Goal: Task Accomplishment & Management: Complete application form

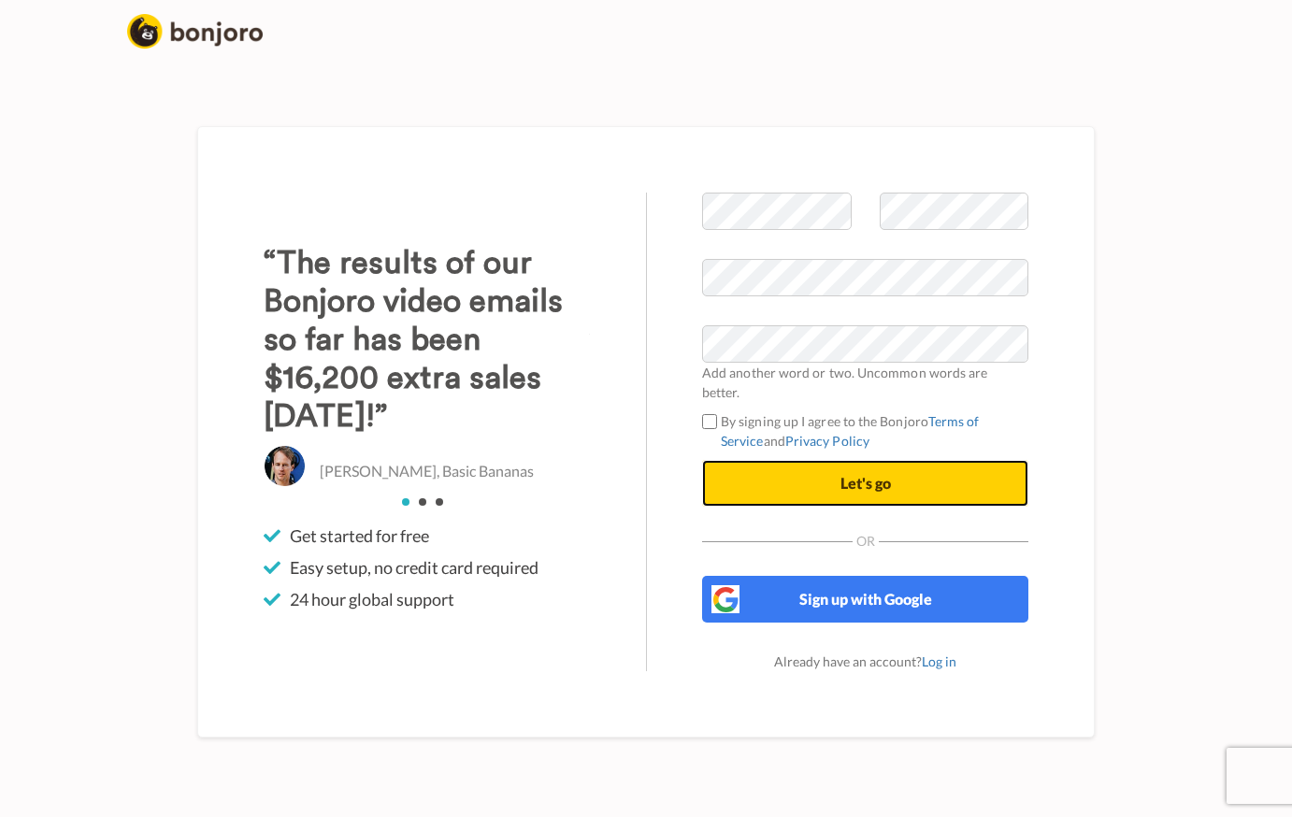
click at [877, 474] on span "Let's go" at bounding box center [866, 483] width 50 height 18
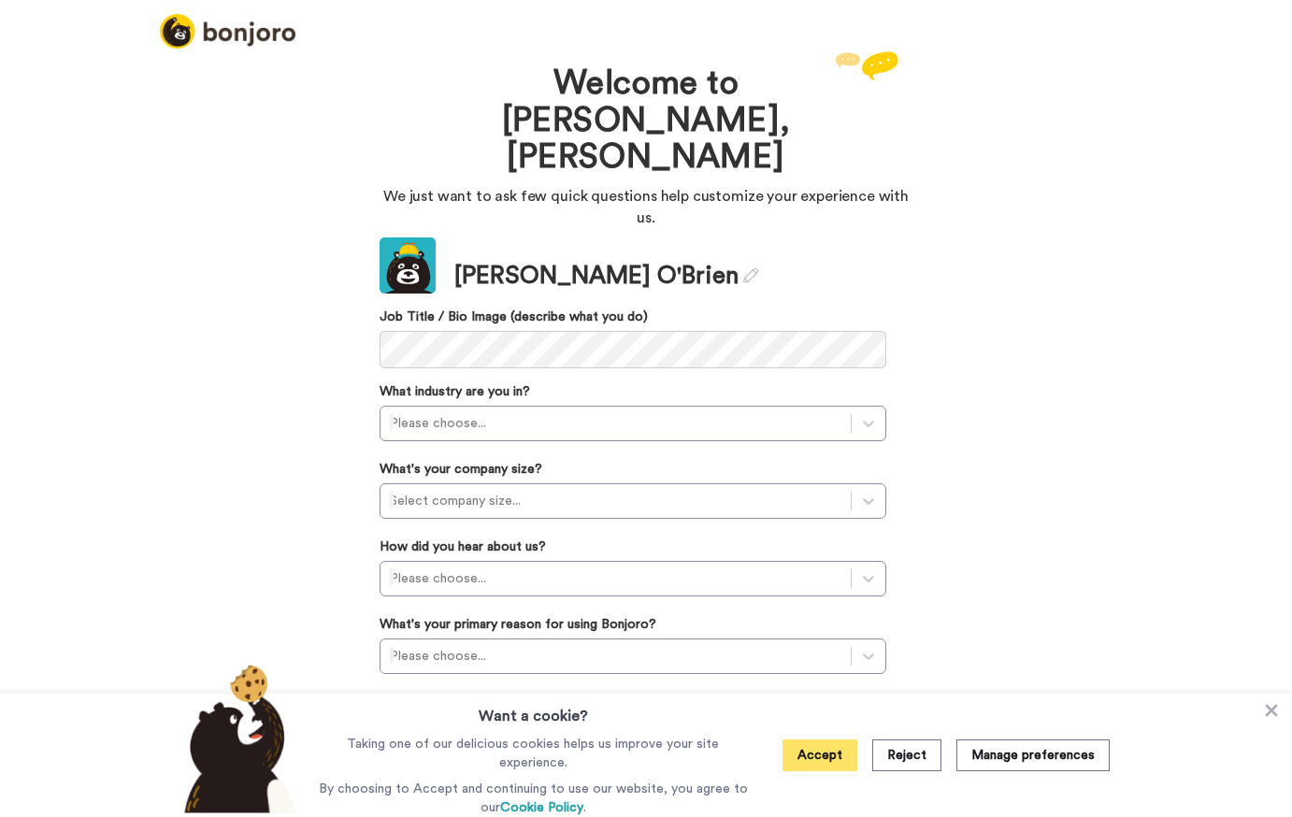
click at [823, 759] on button "Accept" at bounding box center [820, 756] width 75 height 32
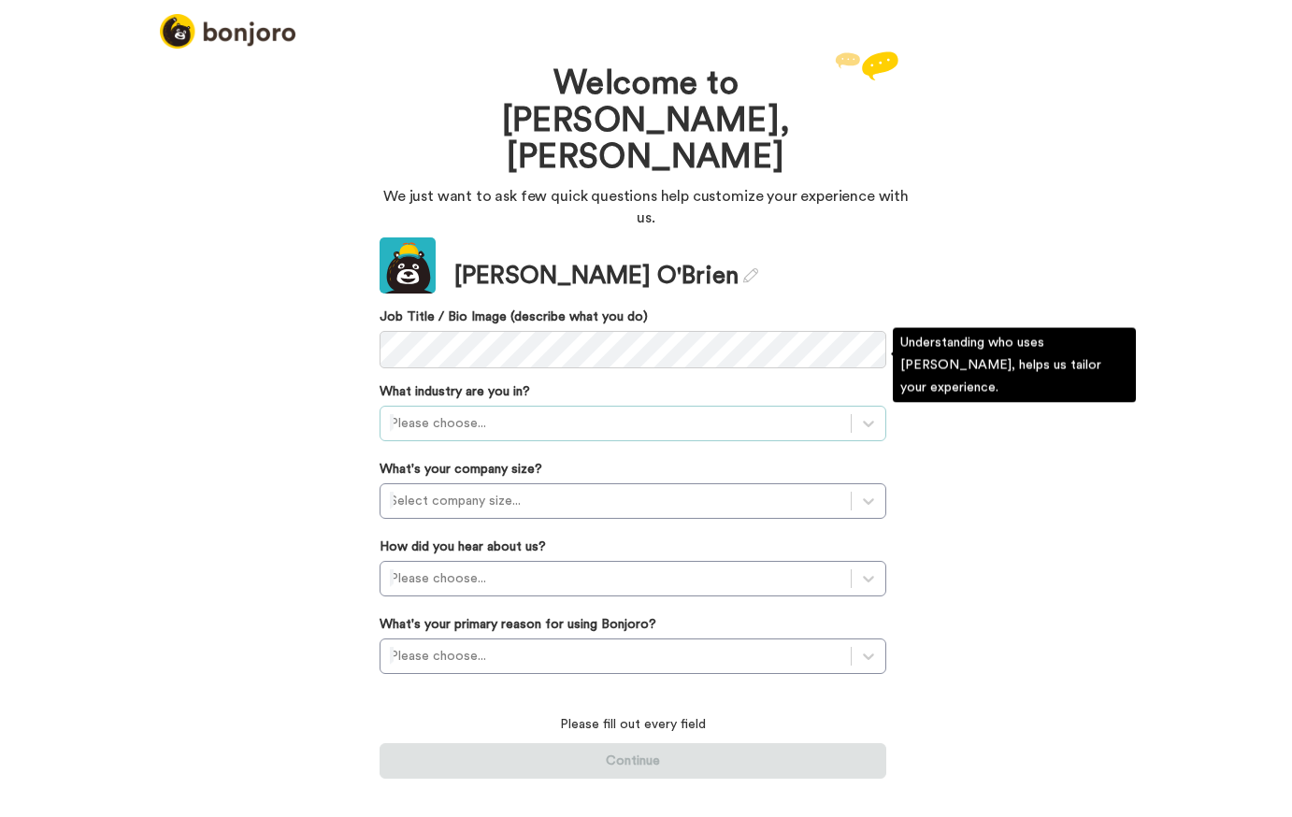
click at [513, 412] on div at bounding box center [616, 423] width 452 height 22
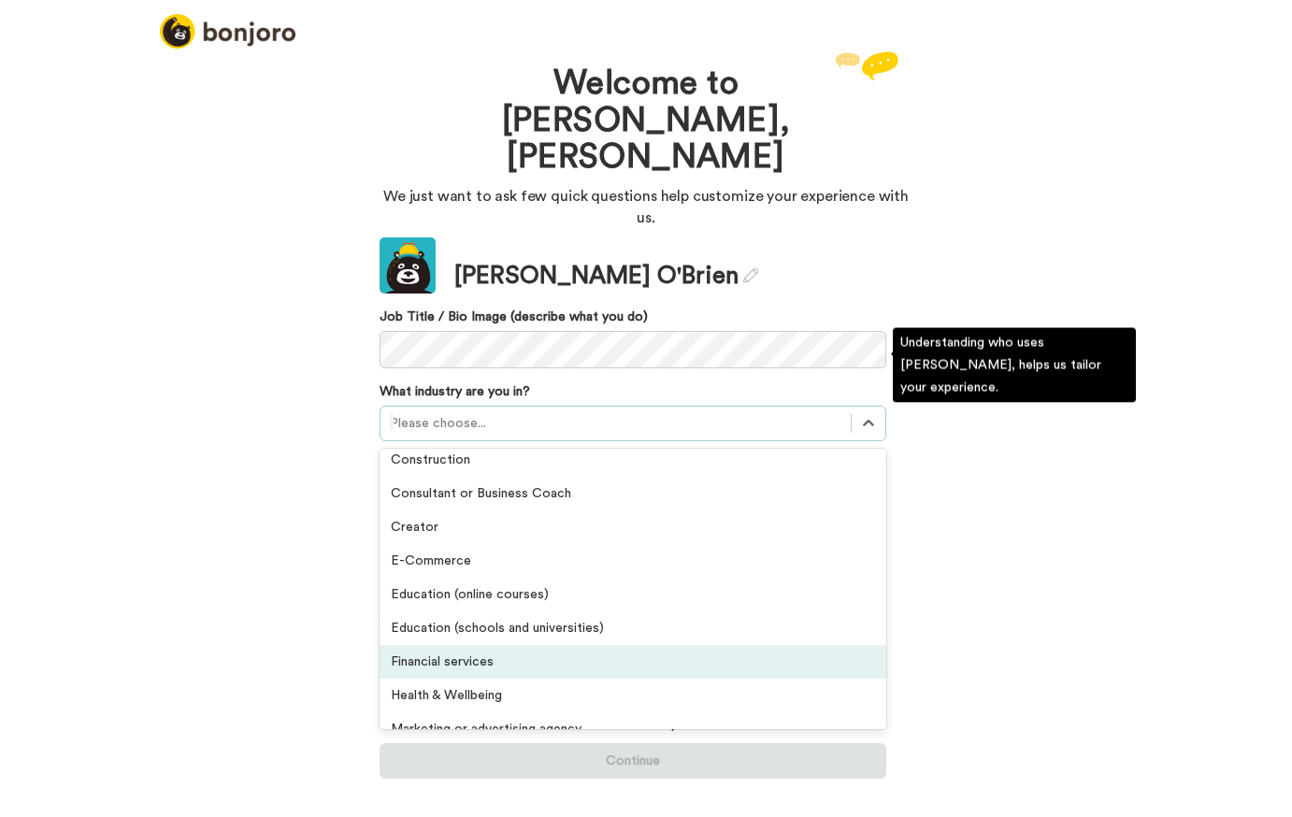
scroll to position [134, 0]
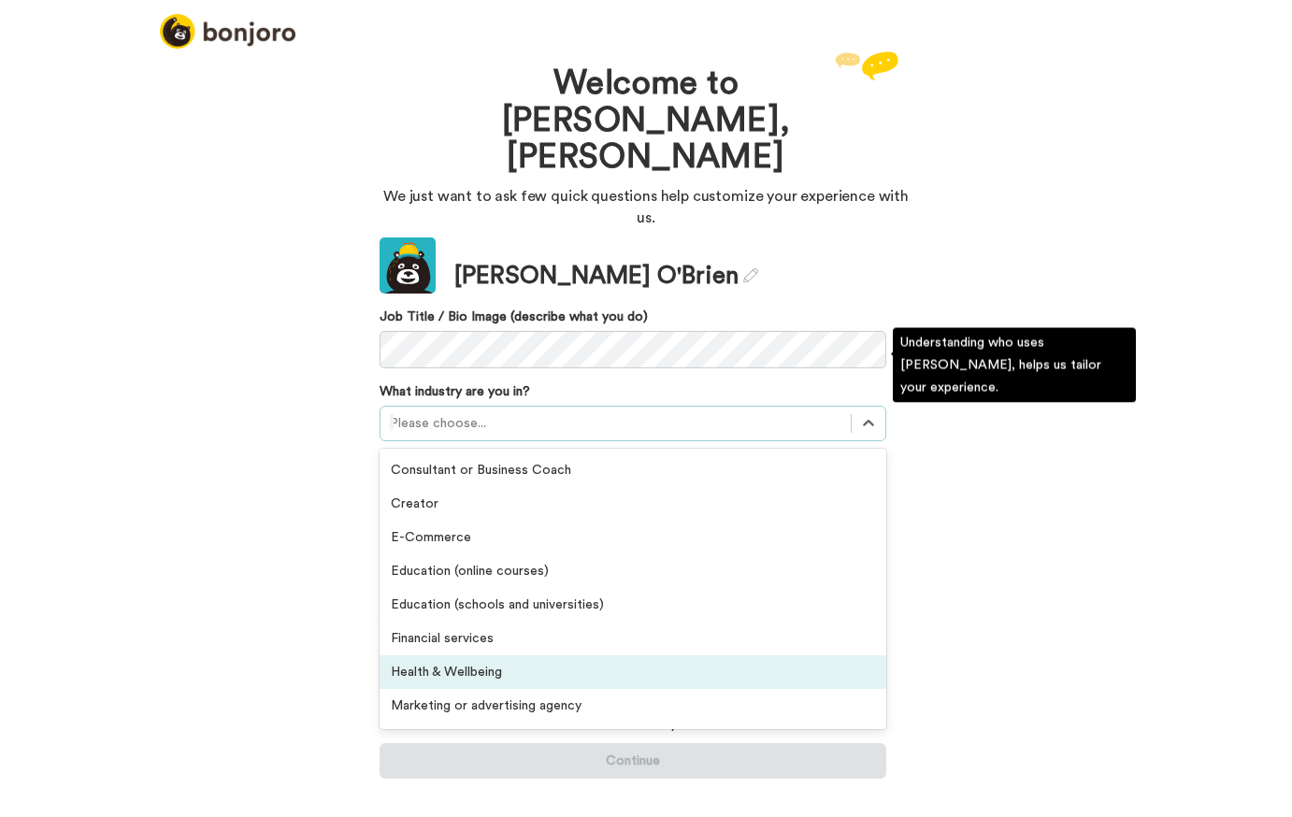
click at [467, 656] on div "Health & Wellbeing" at bounding box center [633, 673] width 507 height 34
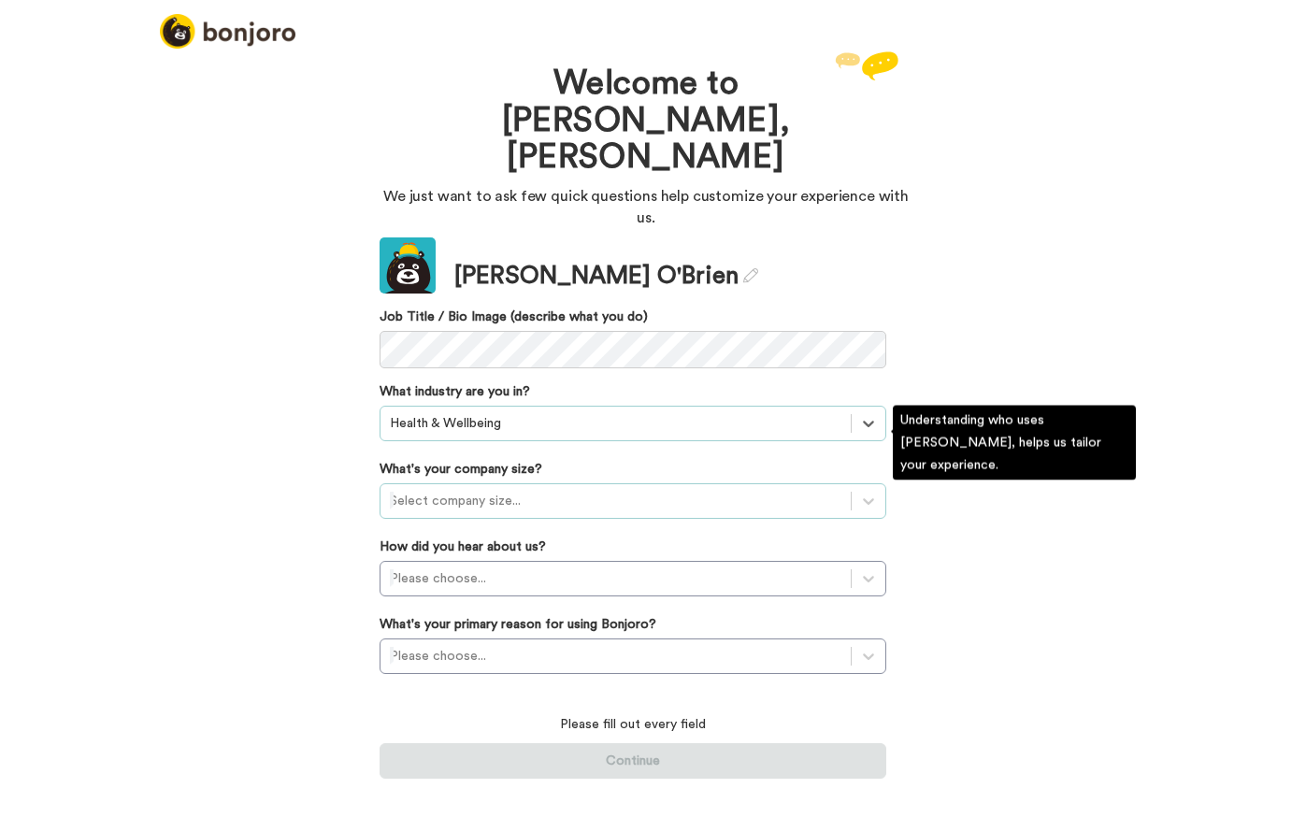
click at [444, 490] on div at bounding box center [616, 501] width 452 height 22
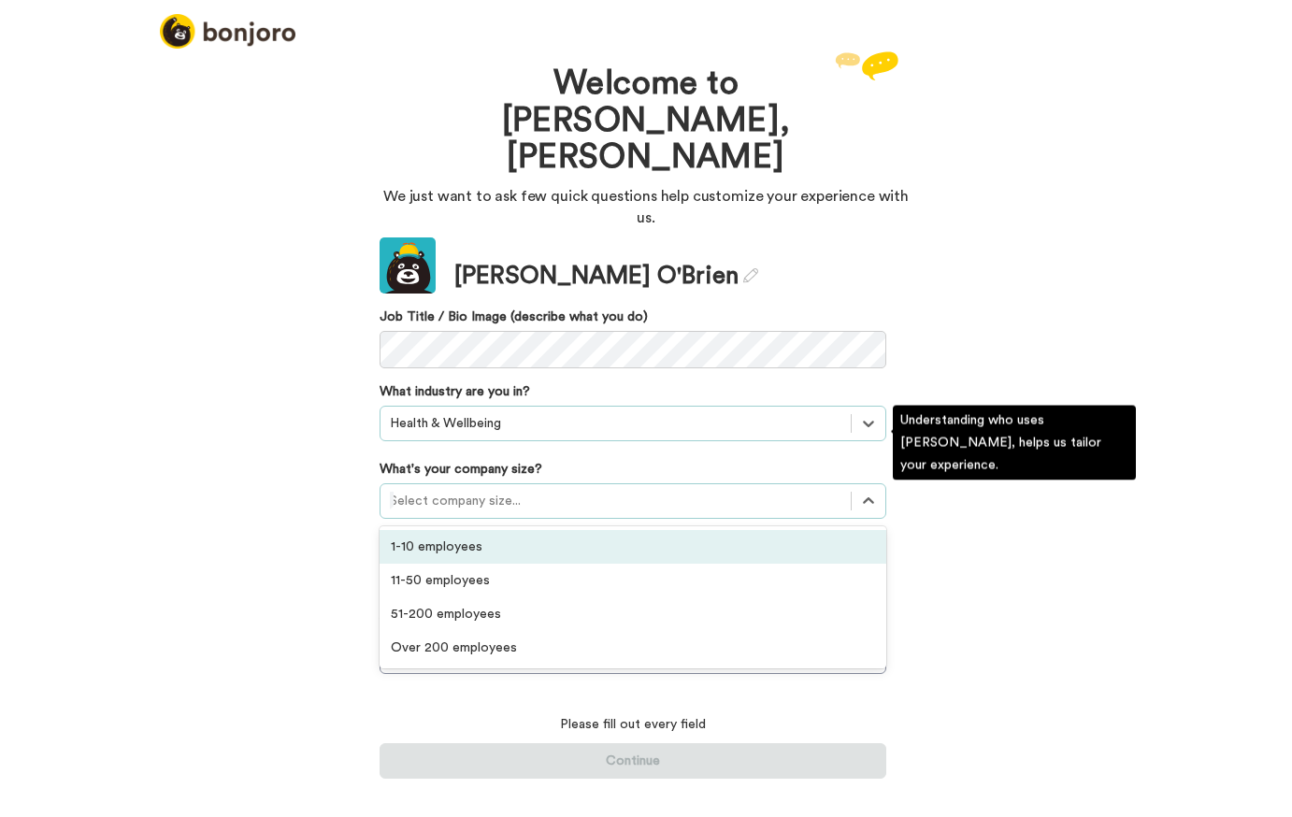
click at [442, 530] on div "1-10 employees" at bounding box center [633, 547] width 507 height 34
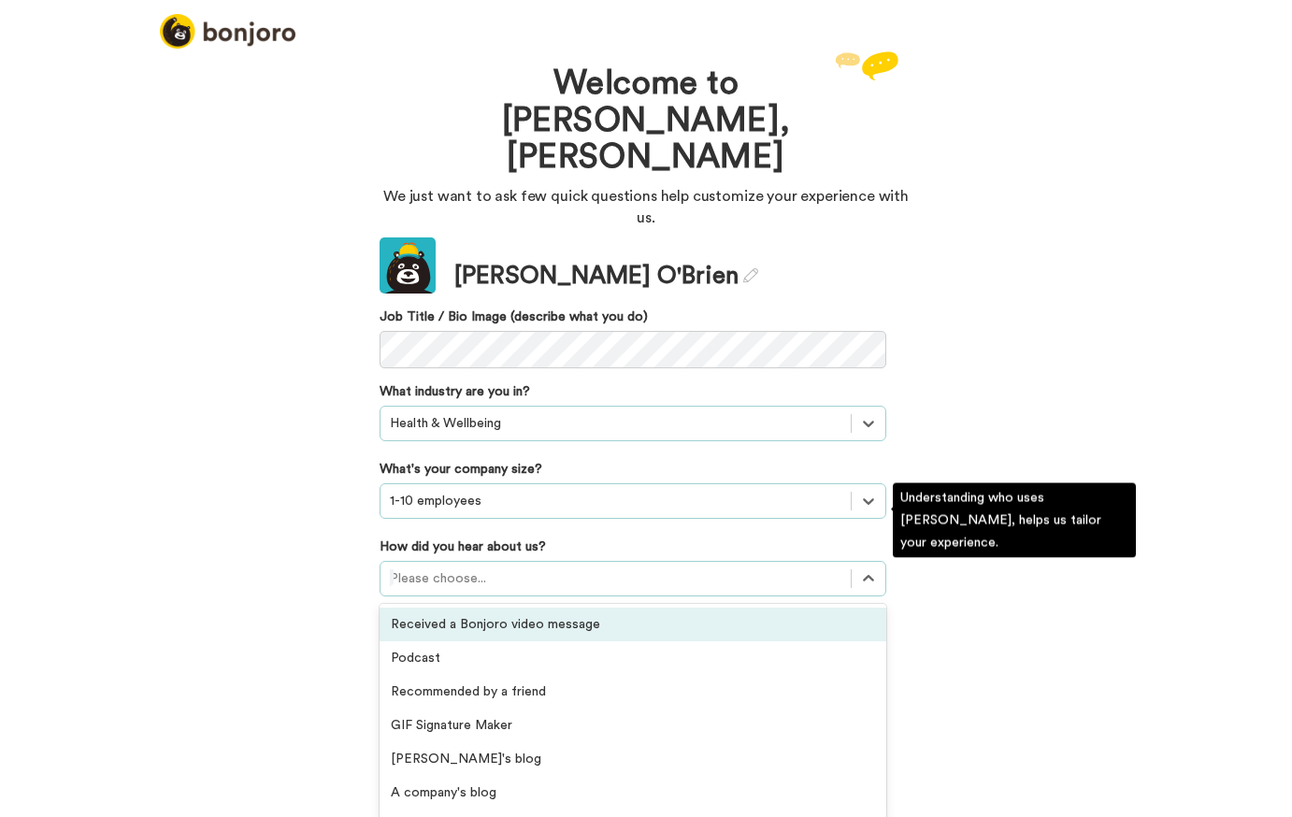
scroll to position [0, 0]
click at [444, 568] on div at bounding box center [616, 579] width 452 height 22
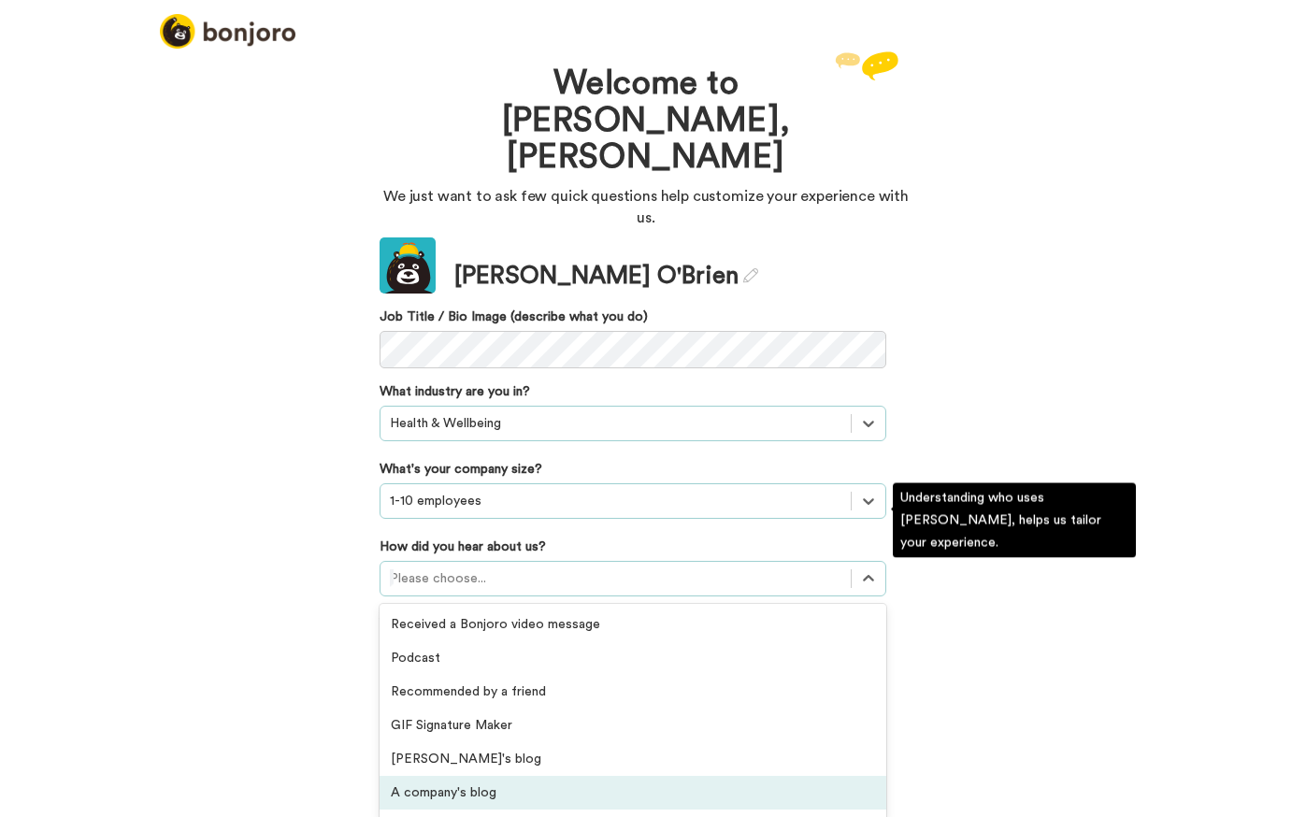
click at [477, 776] on div "A company's blog" at bounding box center [633, 793] width 507 height 34
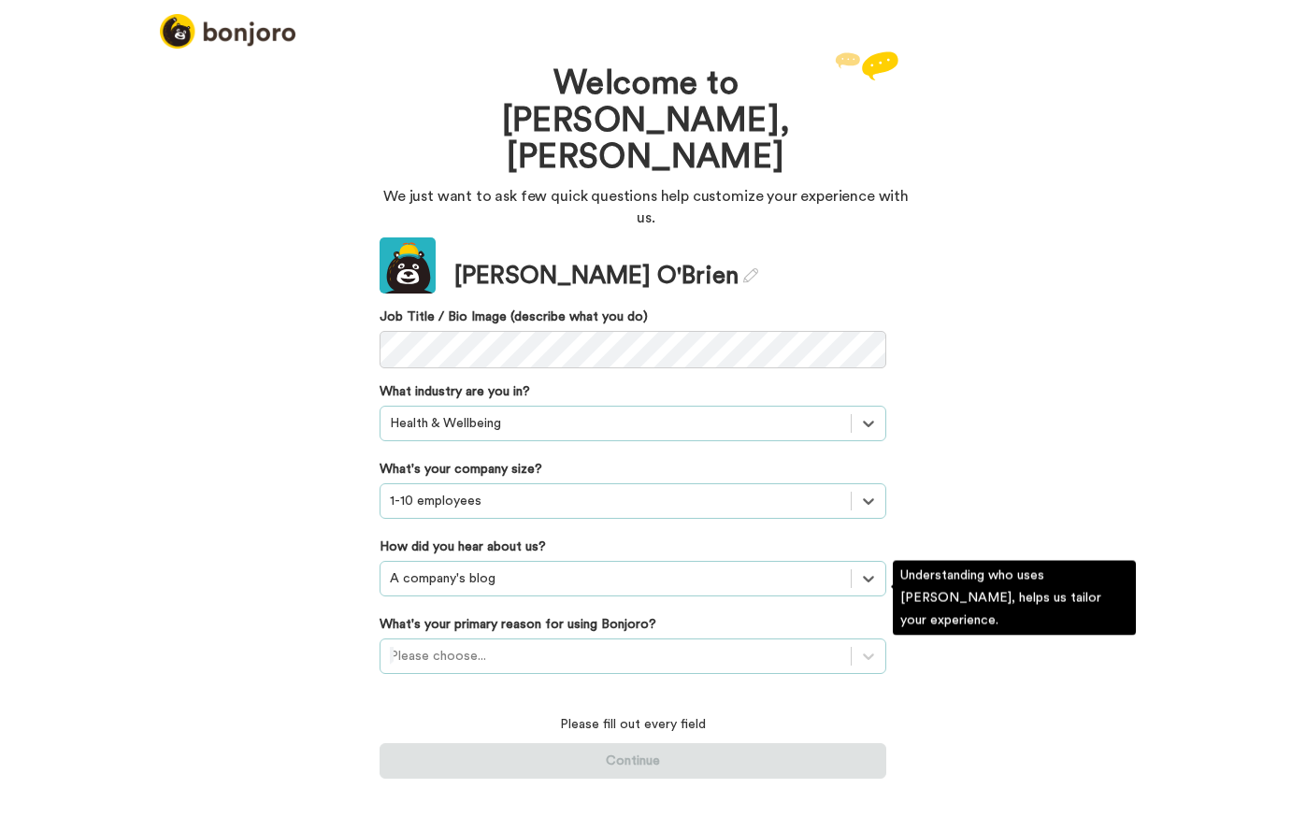
click at [483, 645] on div at bounding box center [616, 656] width 452 height 22
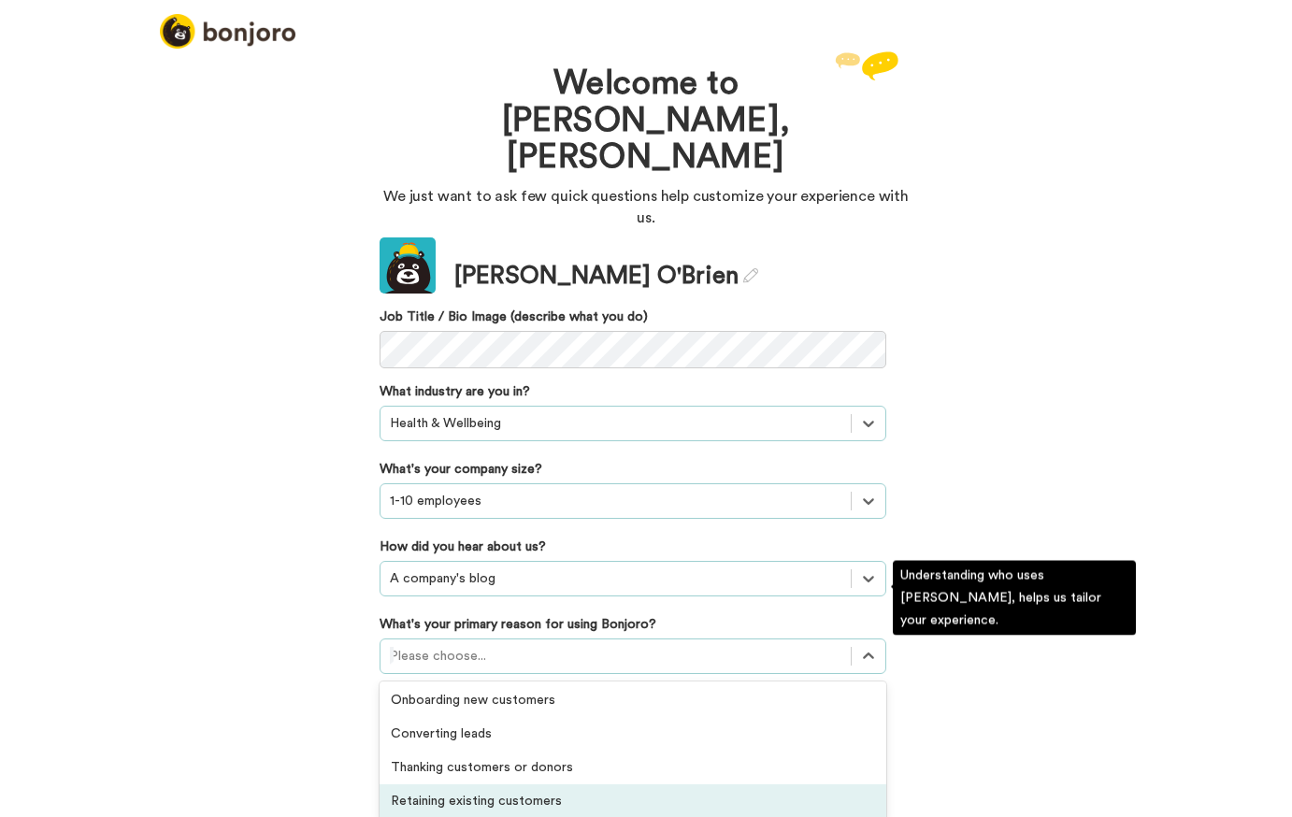
scroll to position [32, 0]
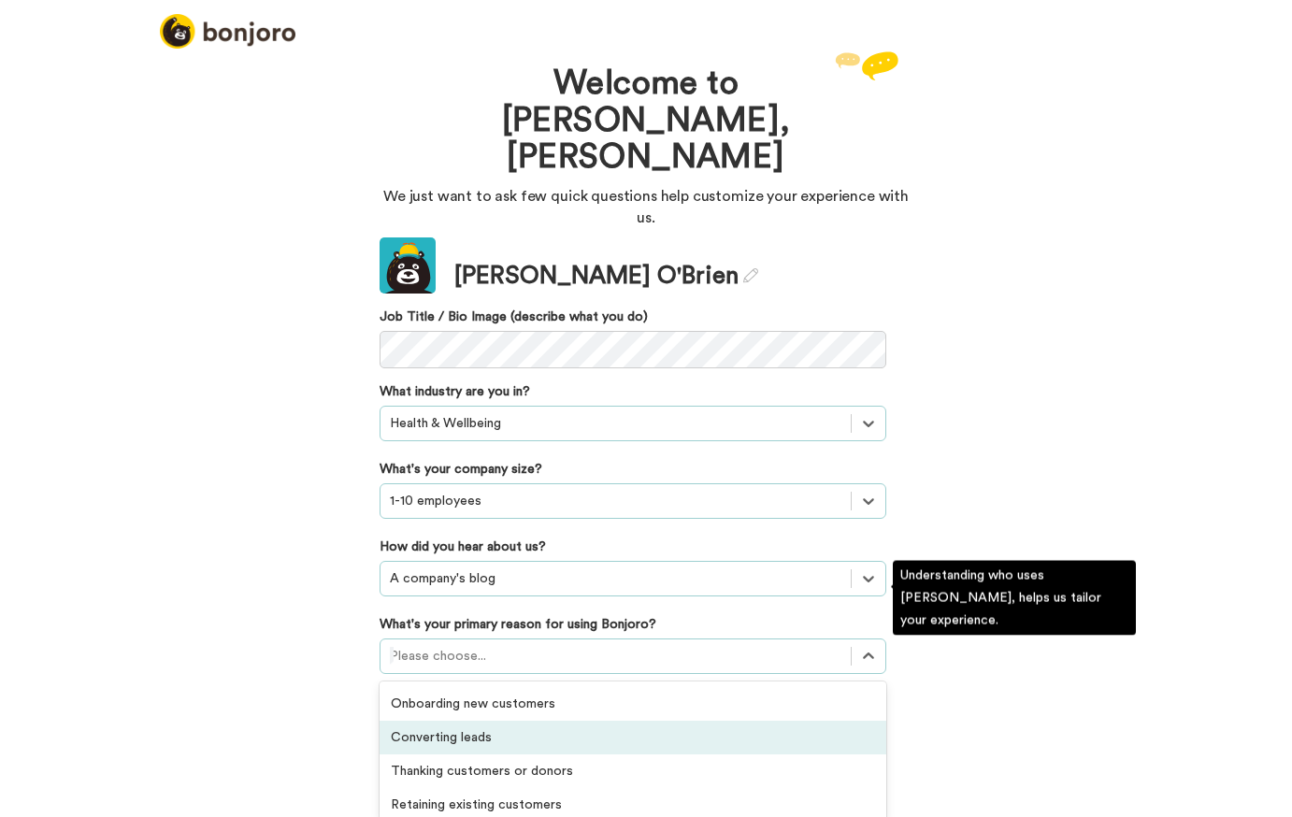
click at [425, 721] on div "Converting leads" at bounding box center [633, 738] width 507 height 34
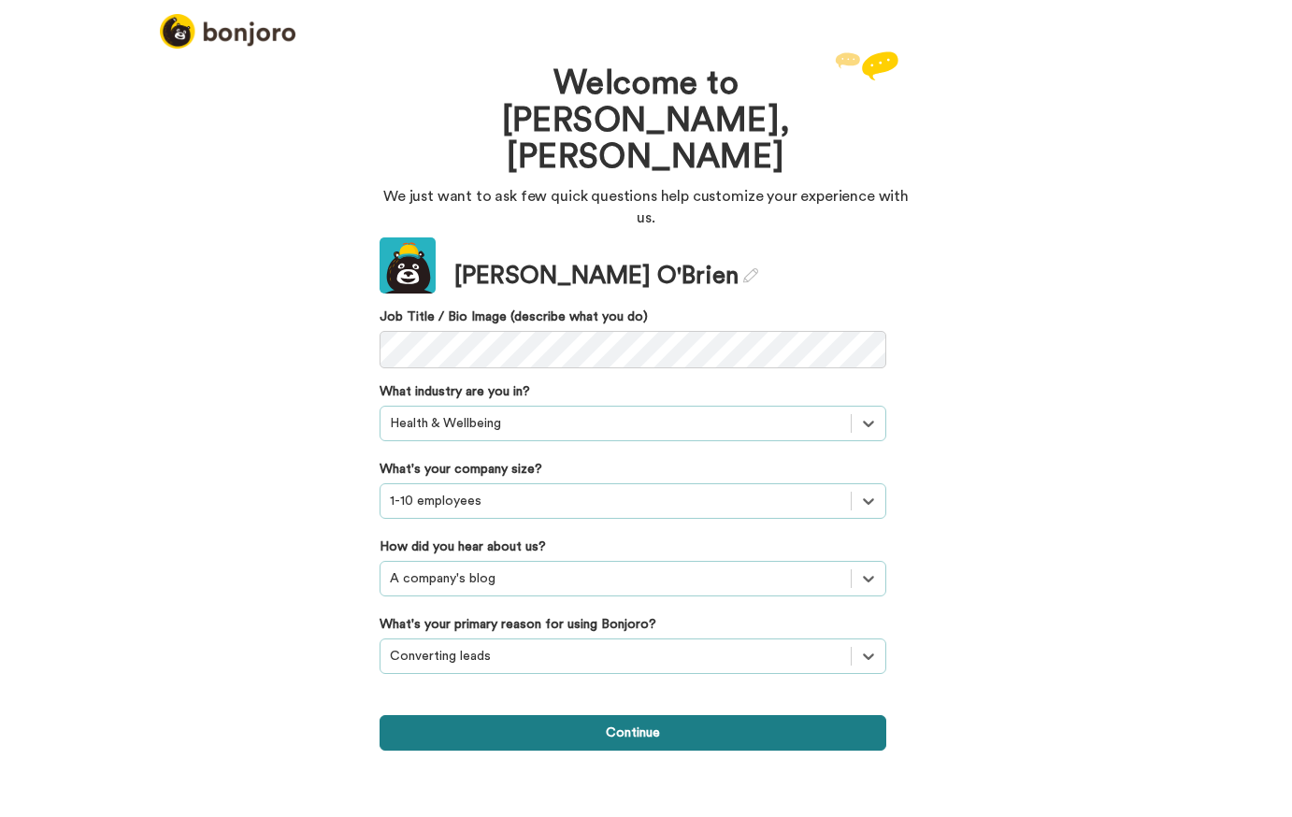
click at [524, 715] on button "Continue" at bounding box center [633, 733] width 507 height 36
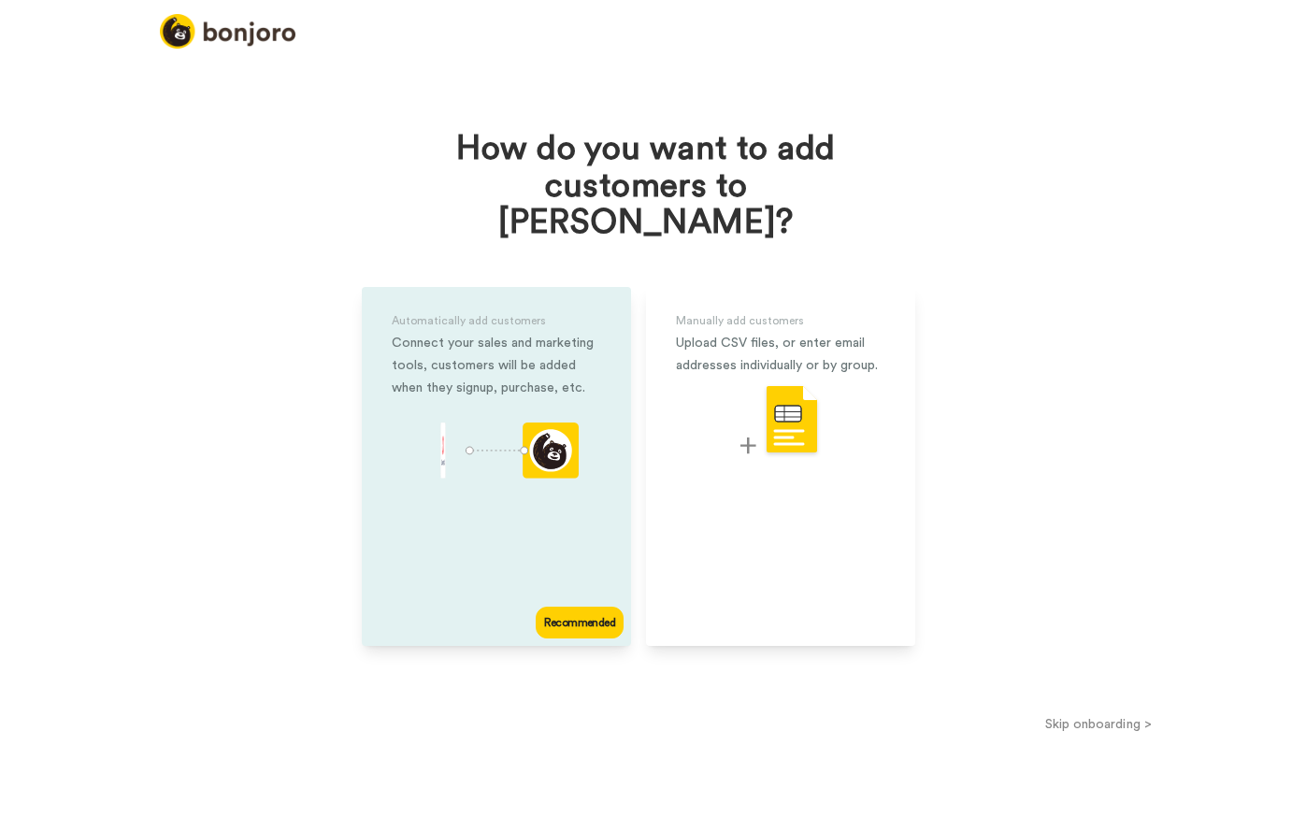
click at [565, 607] on div "Recommended" at bounding box center [580, 623] width 88 height 32
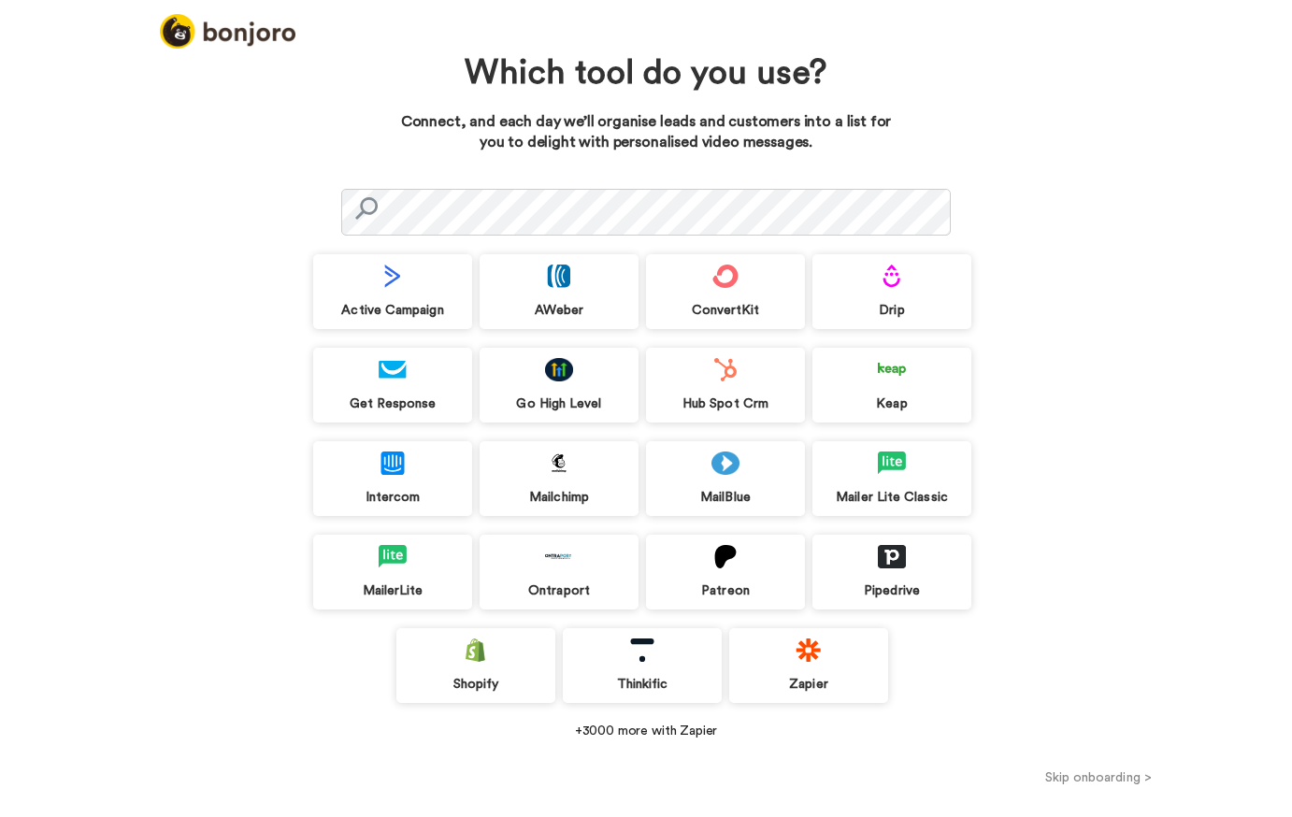
click at [571, 474] on img at bounding box center [559, 463] width 28 height 23
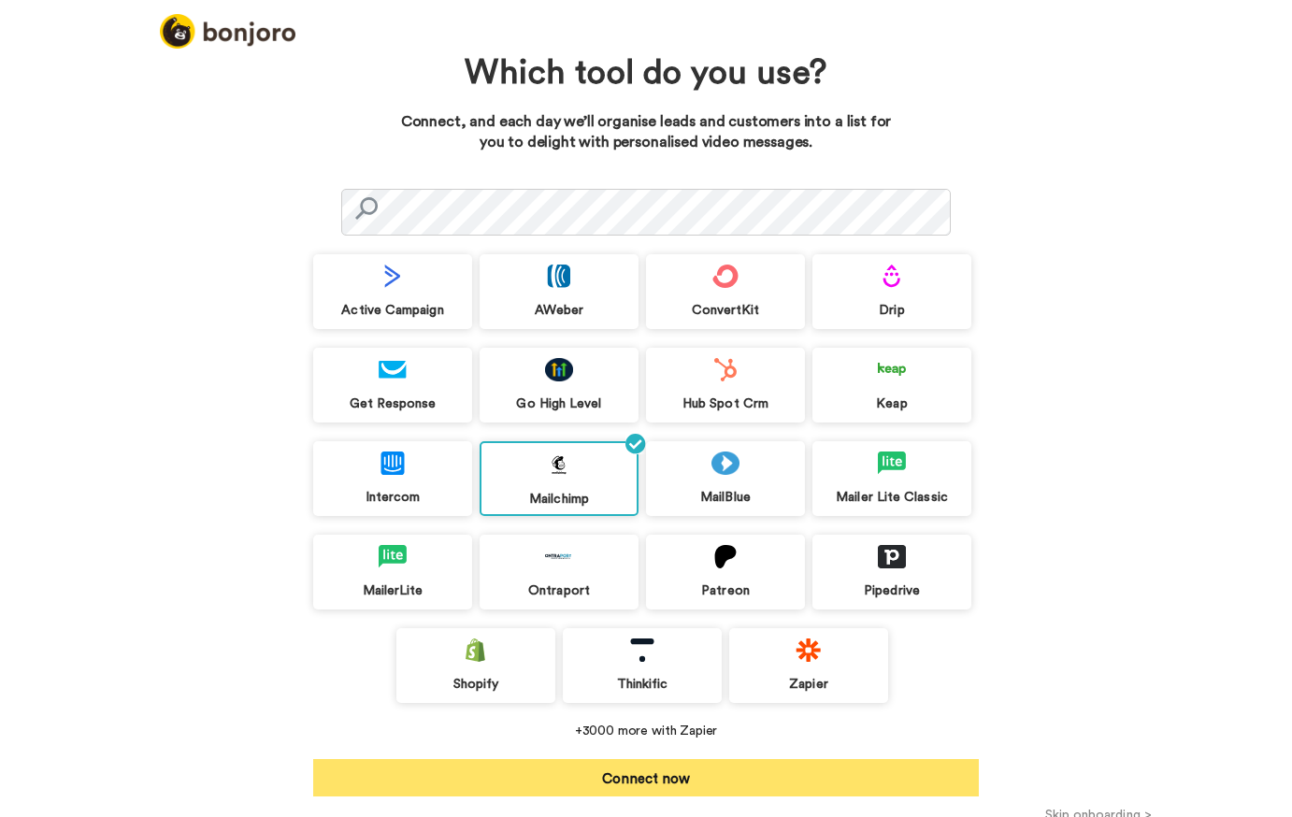
click at [636, 772] on button "Connect now" at bounding box center [646, 777] width 666 height 37
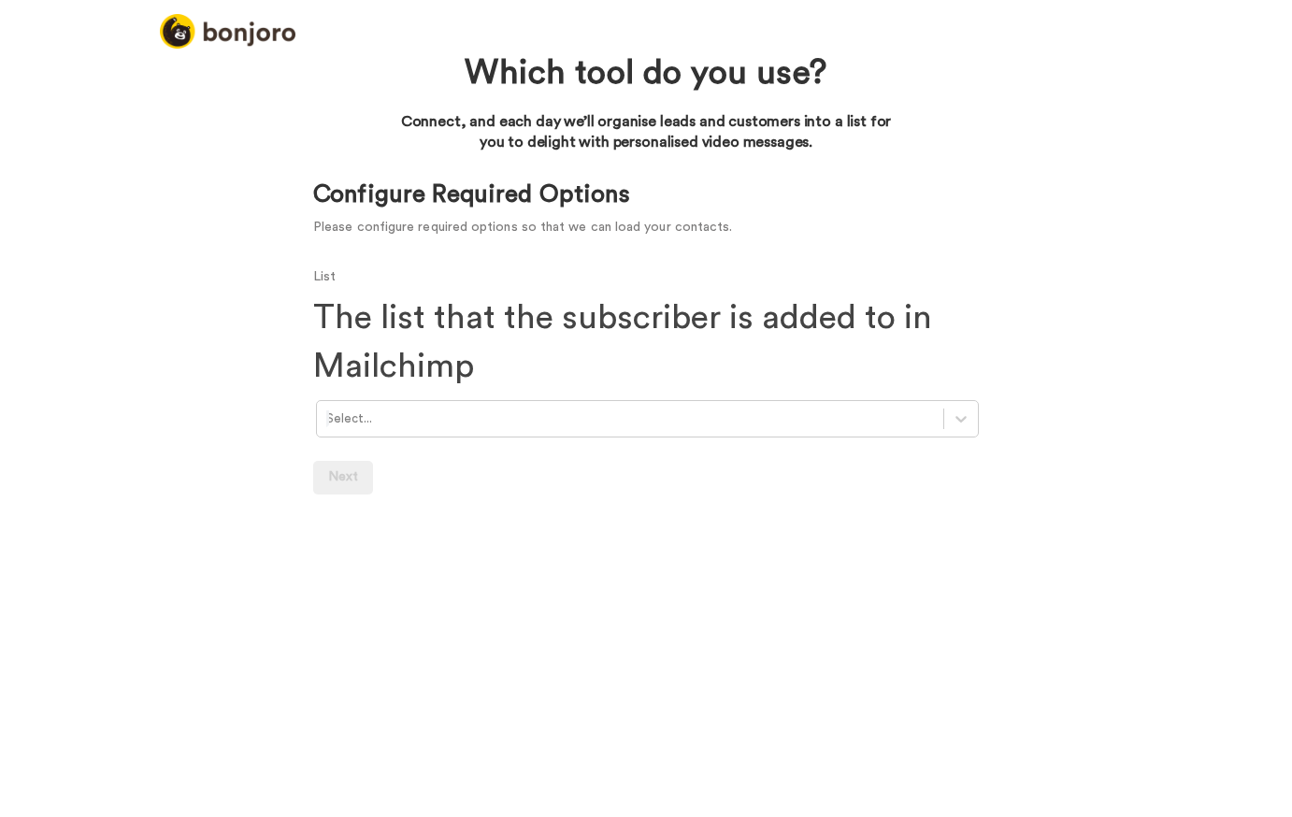
click at [531, 416] on div at bounding box center [630, 420] width 608 height 22
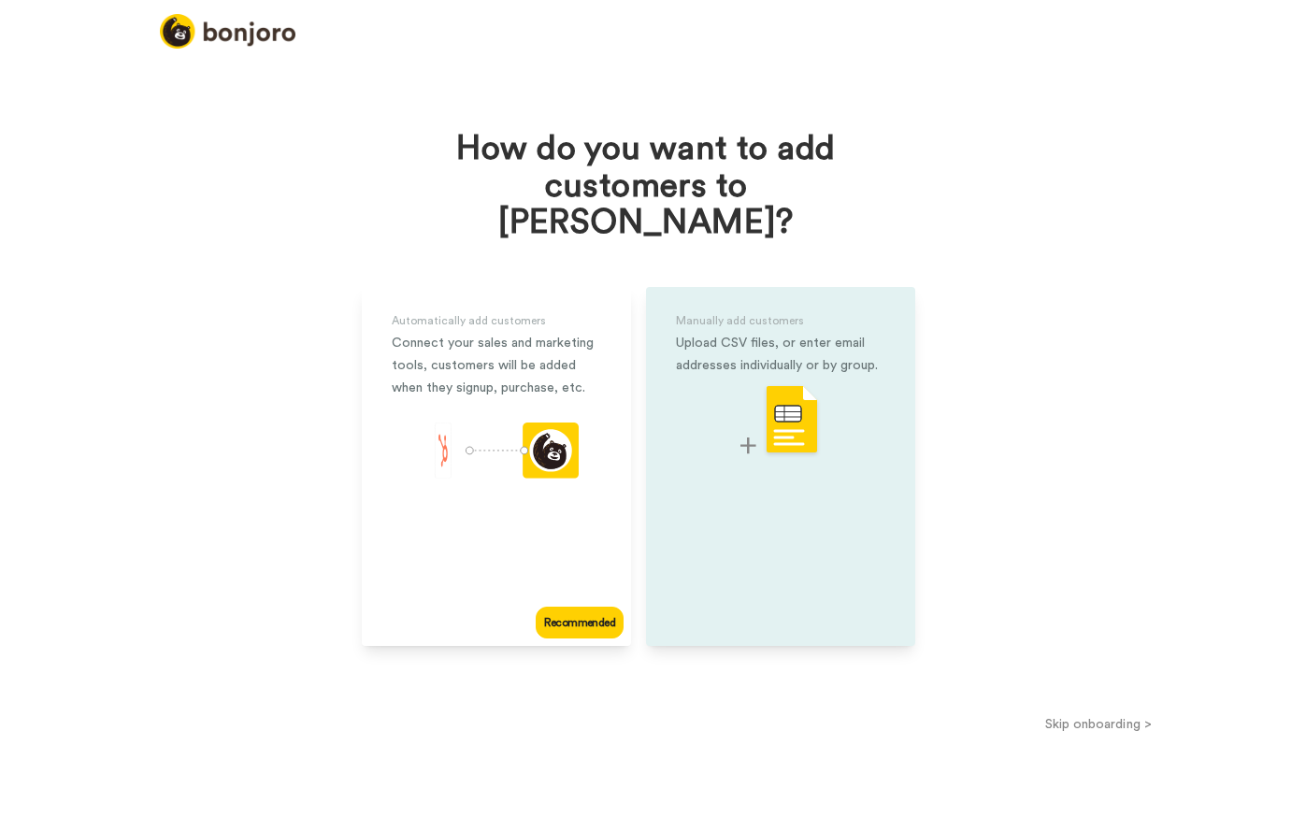
click at [786, 387] on img at bounding box center [781, 421] width 80 height 74
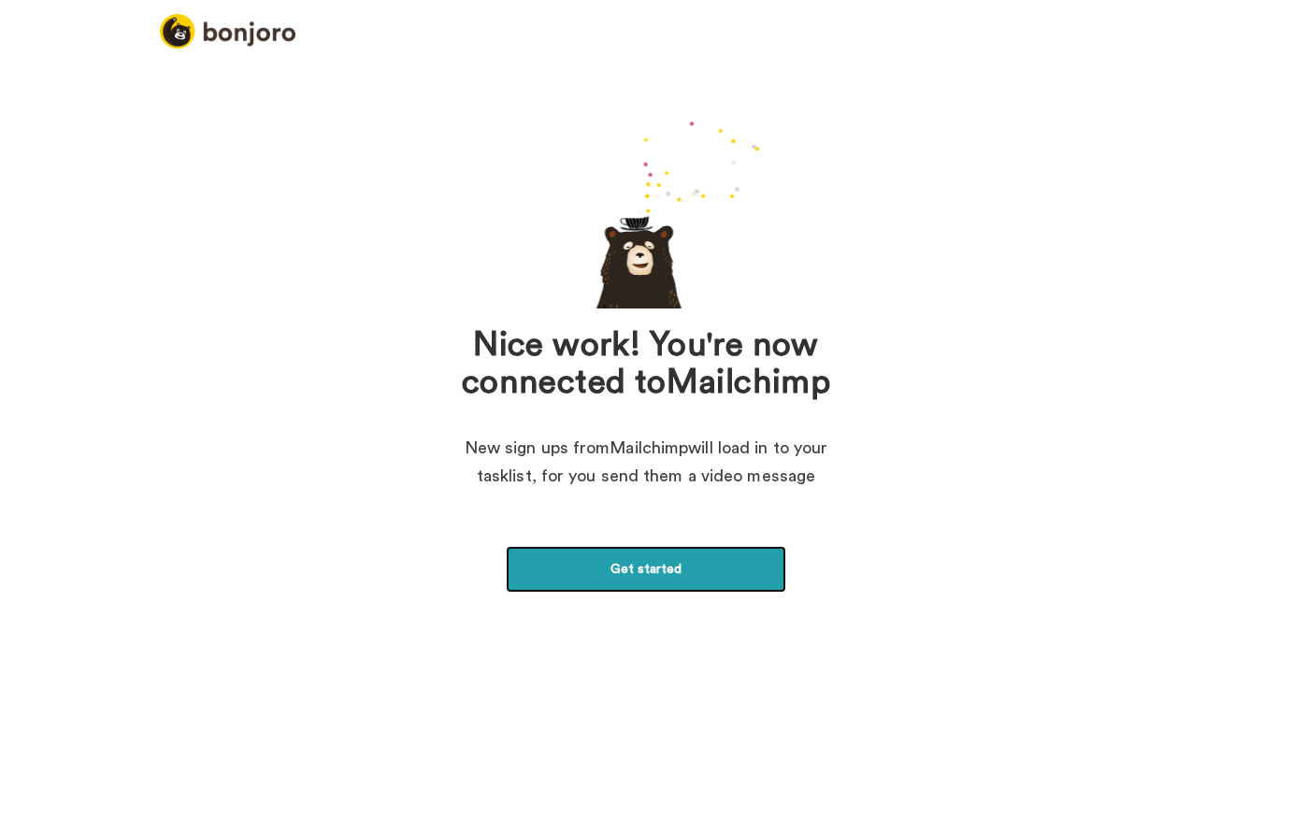
click at [619, 577] on link "Get started" at bounding box center [646, 569] width 281 height 47
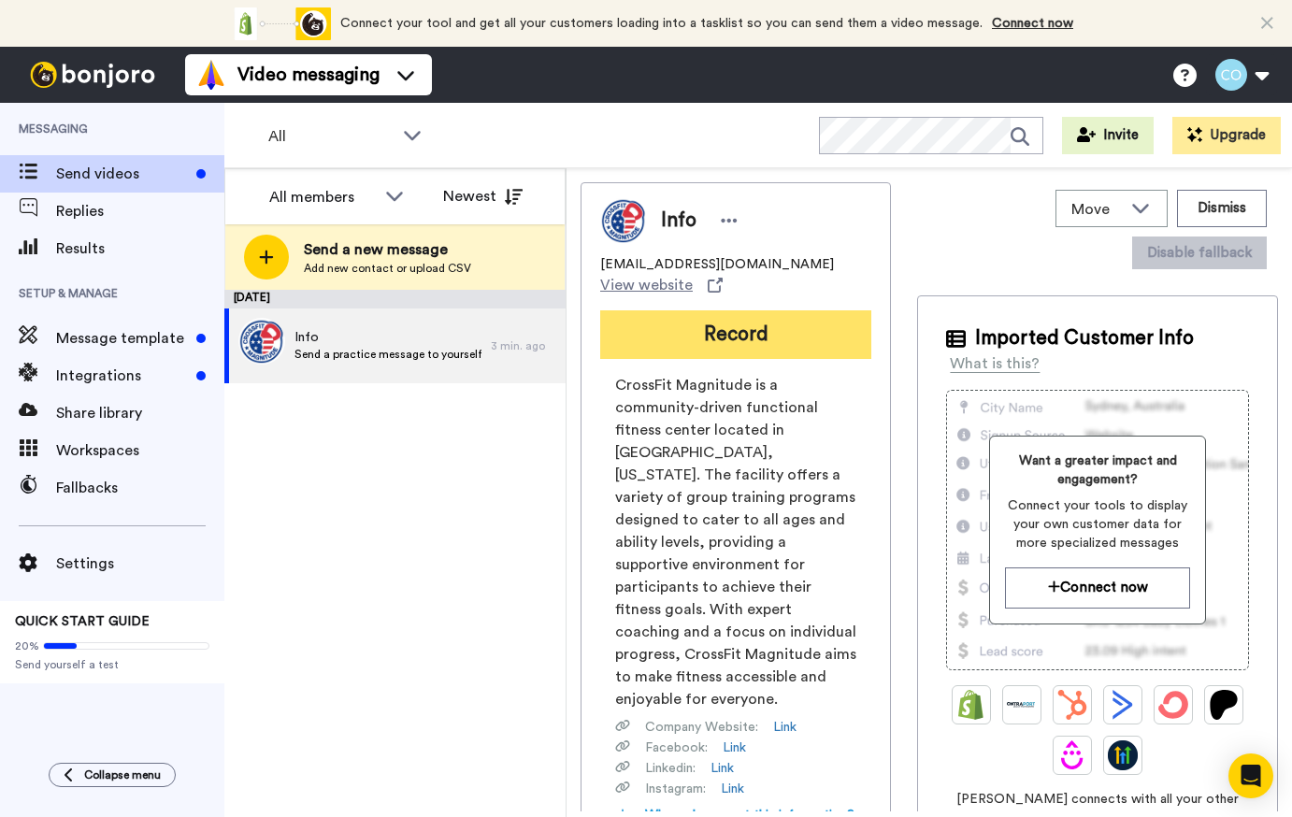
click at [728, 336] on button "Record" at bounding box center [735, 334] width 271 height 49
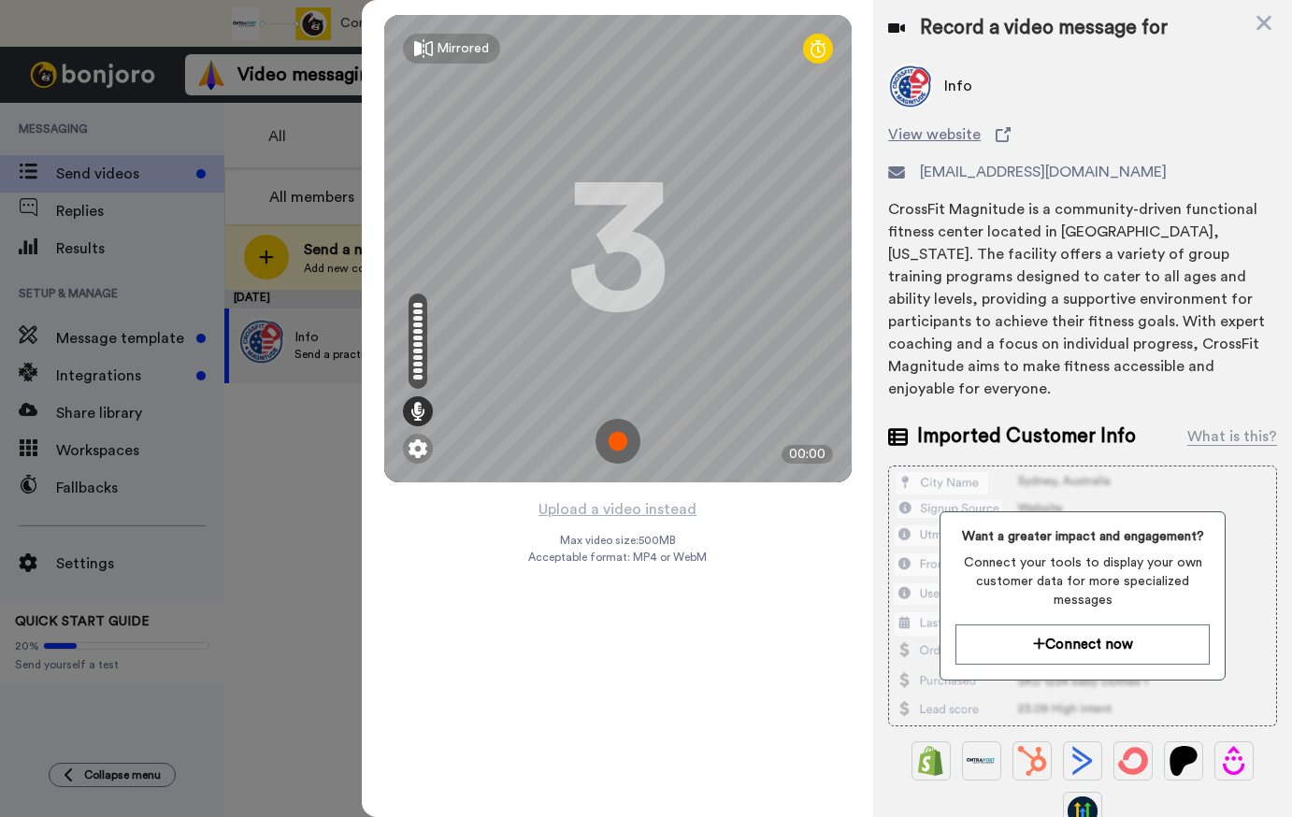
click at [1265, 20] on icon at bounding box center [1264, 23] width 15 height 15
